Goal: Obtain resource: Download file/media

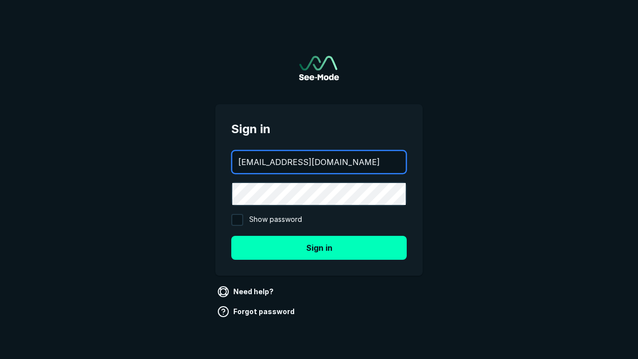
type input "[EMAIL_ADDRESS][DOMAIN_NAME]"
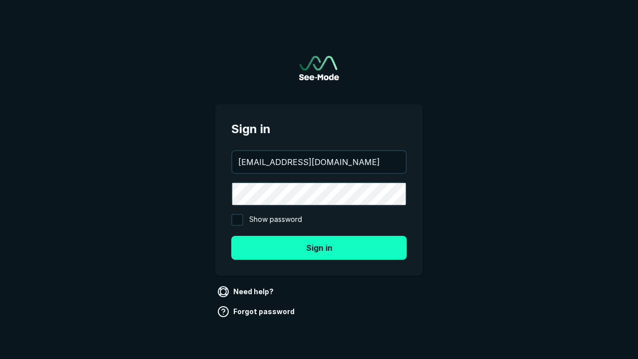
click at [319, 247] on button "Sign in" at bounding box center [318, 248] width 175 height 24
